Goal: Use online tool/utility: Utilize a website feature to perform a specific function

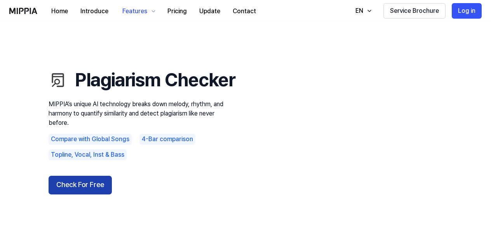
click at [94, 194] on button "Check For Free" at bounding box center [80, 185] width 63 height 19
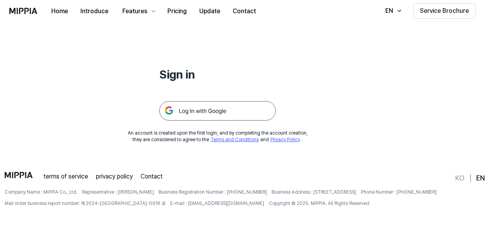
scroll to position [70, 0]
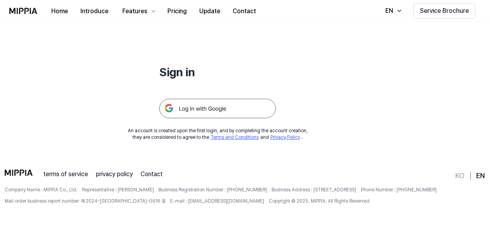
click at [220, 116] on img at bounding box center [217, 108] width 117 height 19
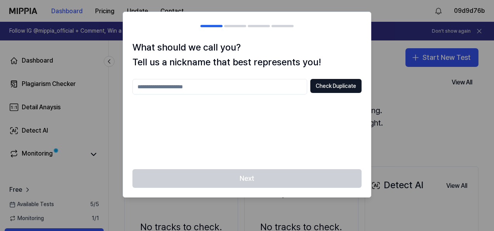
click at [235, 87] on input "text" at bounding box center [219, 87] width 175 height 16
type input "*****"
click at [320, 90] on button "Check Duplicate" at bounding box center [335, 86] width 51 height 14
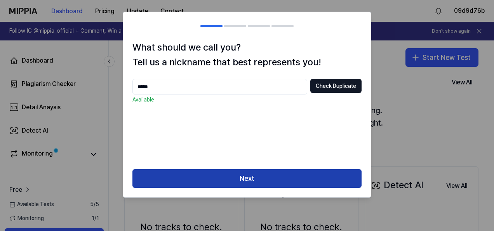
click at [229, 175] on button "Next" at bounding box center [246, 178] width 229 height 19
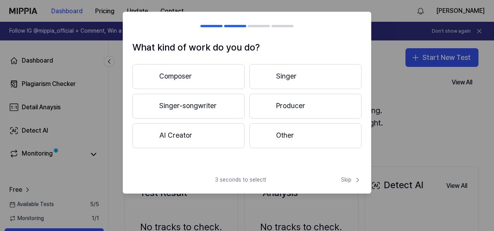
click at [190, 80] on button "Composer" at bounding box center [188, 76] width 112 height 25
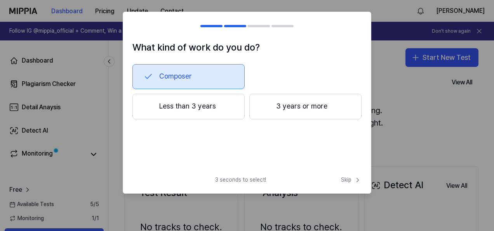
click at [283, 100] on button "3 years or more" at bounding box center [305, 107] width 112 height 26
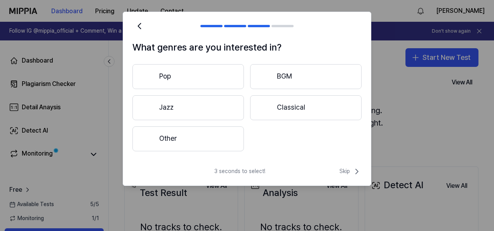
click at [209, 78] on button "Pop" at bounding box center [187, 76] width 111 height 25
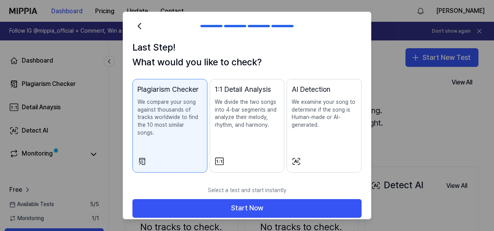
click at [312, 123] on p "We examine your song to determine if the song is Human-made or AI-generated." at bounding box center [324, 113] width 65 height 30
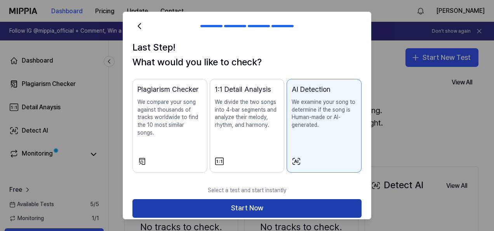
click at [277, 199] on button "Start Now" at bounding box center [246, 208] width 229 height 19
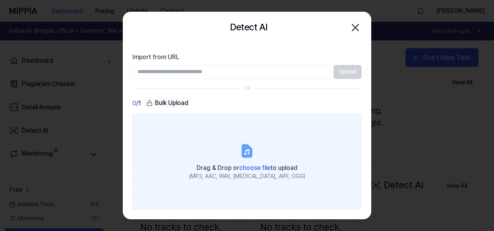
click at [245, 153] on icon at bounding box center [246, 151] width 5 height 5
click at [0, 0] on input "Drag & Drop or choose file to upload (MP3, AAC, WAV, [MEDICAL_DATA], AIFF, OGG)" at bounding box center [0, 0] width 0 height 0
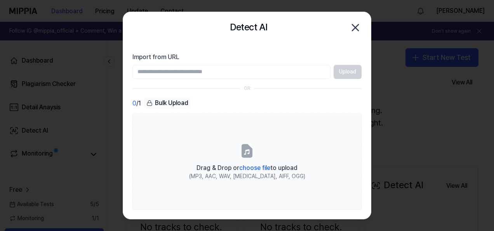
click at [228, 71] on input "Import from URL" at bounding box center [231, 72] width 198 height 14
paste input "**********"
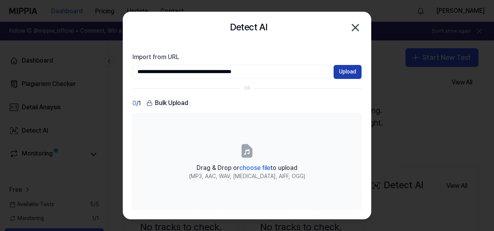
type input "**********"
click at [348, 66] on button "Upload" at bounding box center [348, 72] width 28 height 14
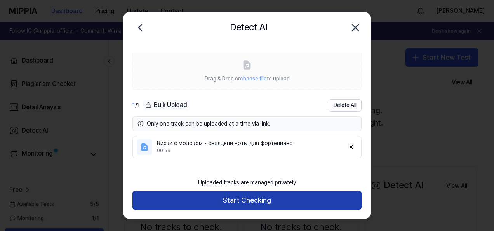
click at [259, 198] on button "Start Checking" at bounding box center [246, 200] width 229 height 19
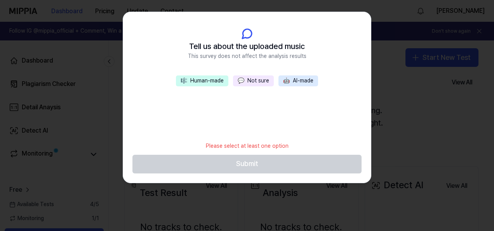
click at [204, 81] on button "🎼 Human-made" at bounding box center [202, 80] width 52 height 11
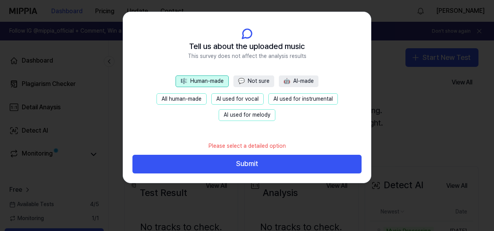
click at [193, 93] on button "All human-made" at bounding box center [182, 99] width 50 height 12
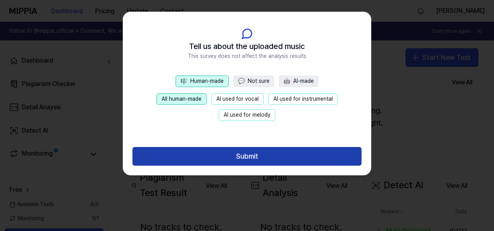
click at [229, 156] on button "Submit" at bounding box center [246, 156] width 229 height 19
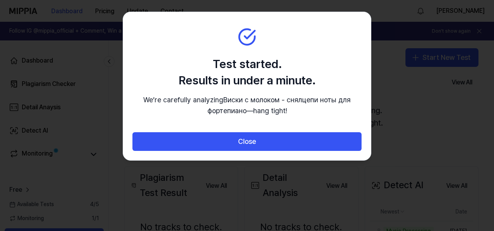
click at [229, 151] on button "Close" at bounding box center [246, 141] width 229 height 19
